Goal: Task Accomplishment & Management: Manage account settings

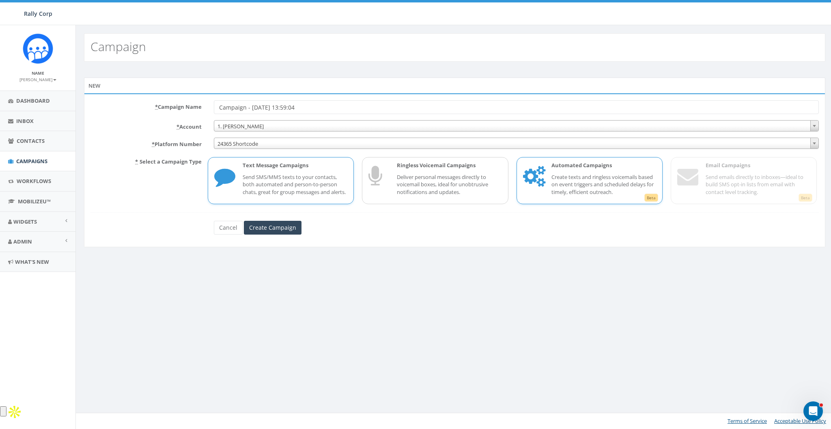
click at [602, 161] on p "Automated Campaigns" at bounding box center [603, 165] width 105 height 8
click at [217, 234] on link "Cancel" at bounding box center [228, 228] width 29 height 14
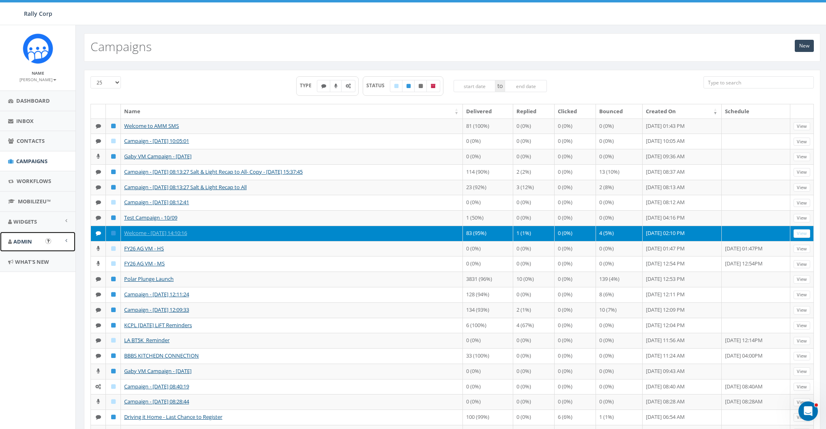
click at [21, 242] on span "Admin" at bounding box center [22, 241] width 19 height 7
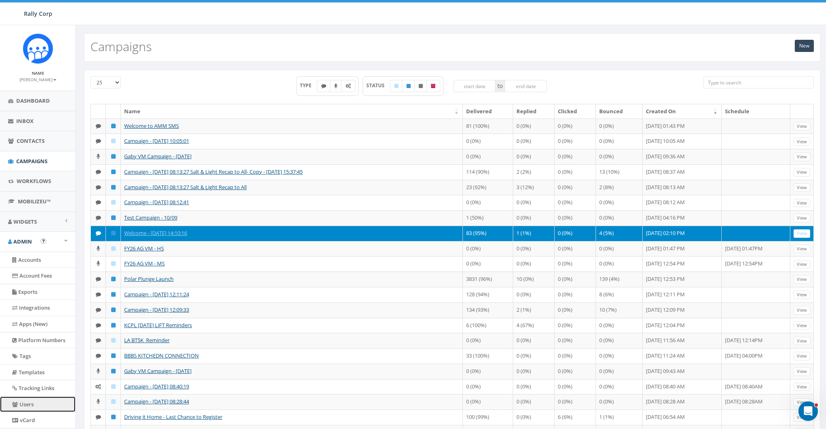
click at [30, 402] on link "Users" at bounding box center [37, 404] width 75 height 16
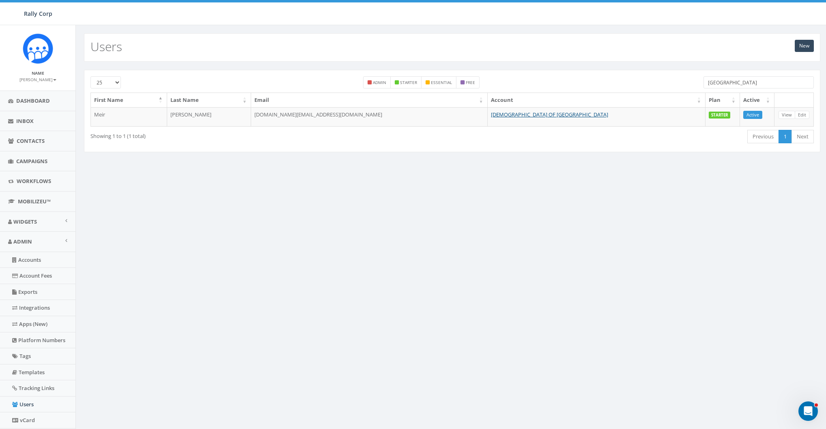
click at [750, 84] on input "poland" at bounding box center [758, 82] width 110 height 12
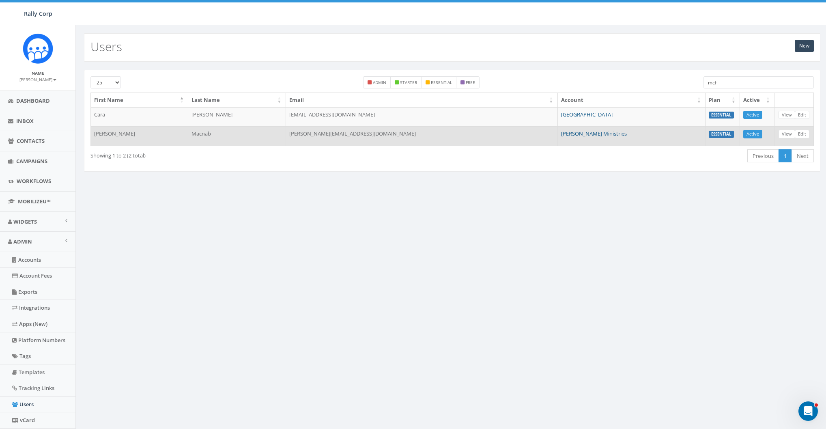
type input "mcf"
click at [576, 133] on link "[PERSON_NAME] Ministries" at bounding box center [594, 133] width 66 height 7
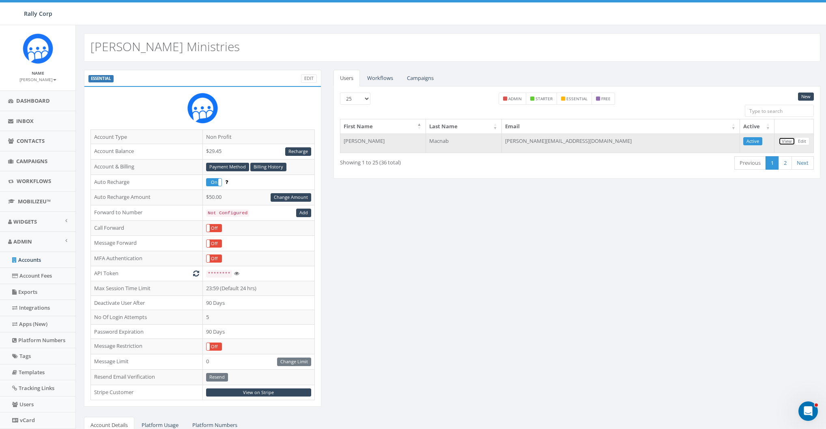
click at [782, 139] on link "View" at bounding box center [786, 141] width 17 height 9
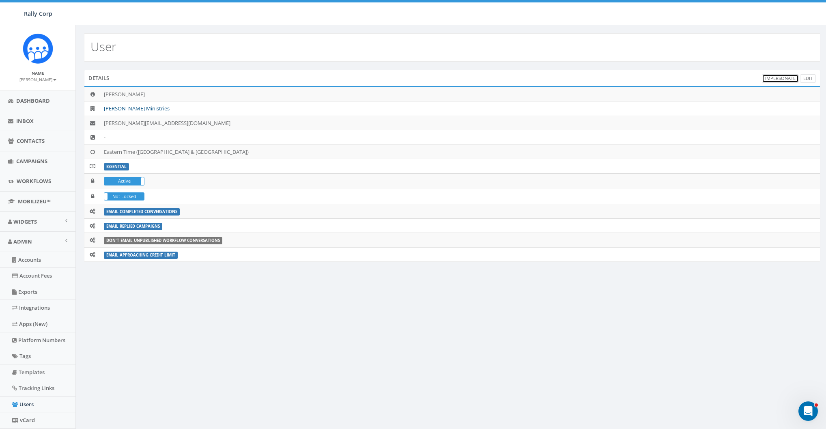
click at [780, 79] on link "Impersonate" at bounding box center [780, 78] width 37 height 9
